Goal: Task Accomplishment & Management: Use online tool/utility

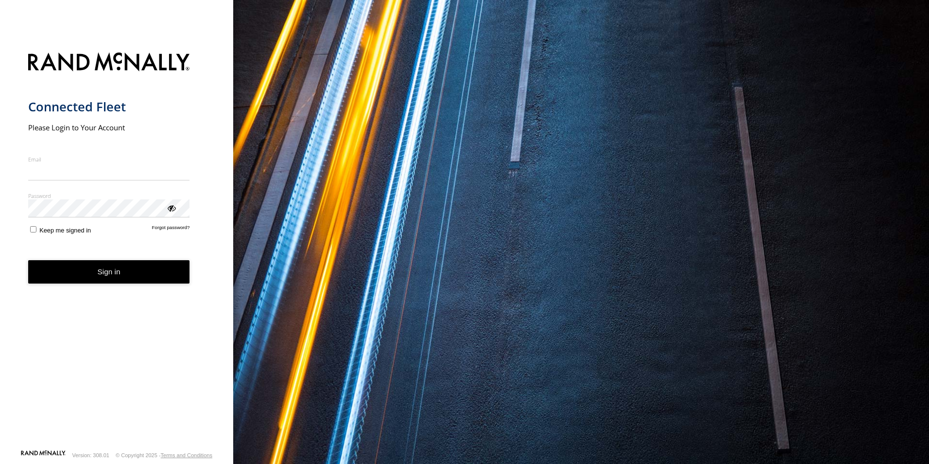
type input "**********"
drag, startPoint x: 0, startPoint y: 0, endPoint x: 108, endPoint y: 276, distance: 296.5
click at [108, 276] on button "Sign in" at bounding box center [109, 272] width 162 height 24
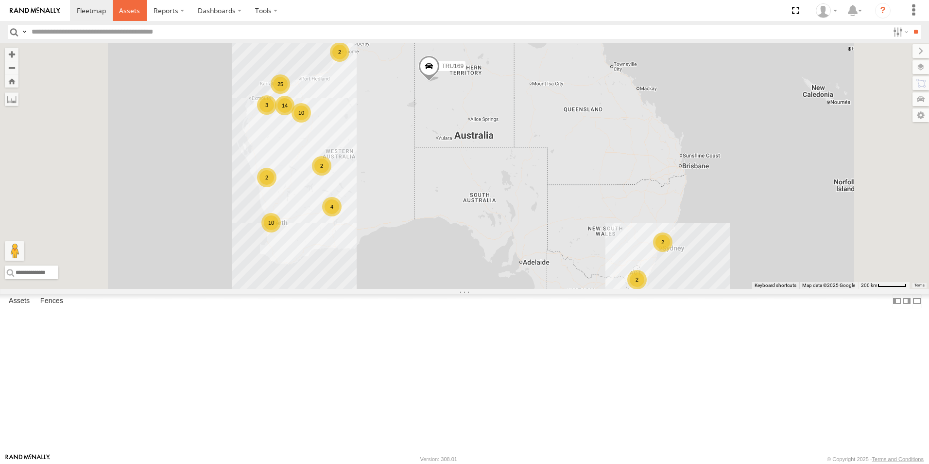
click at [137, 14] on span at bounding box center [129, 10] width 21 height 9
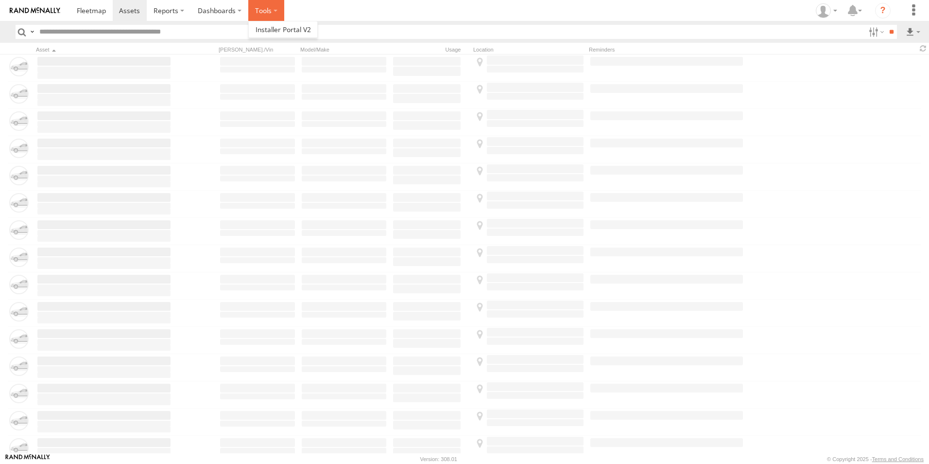
click at [268, 10] on label at bounding box center [266, 10] width 36 height 21
click at [275, 26] on span at bounding box center [283, 29] width 55 height 9
